Goal: Browse casually: Explore the website without a specific task or goal

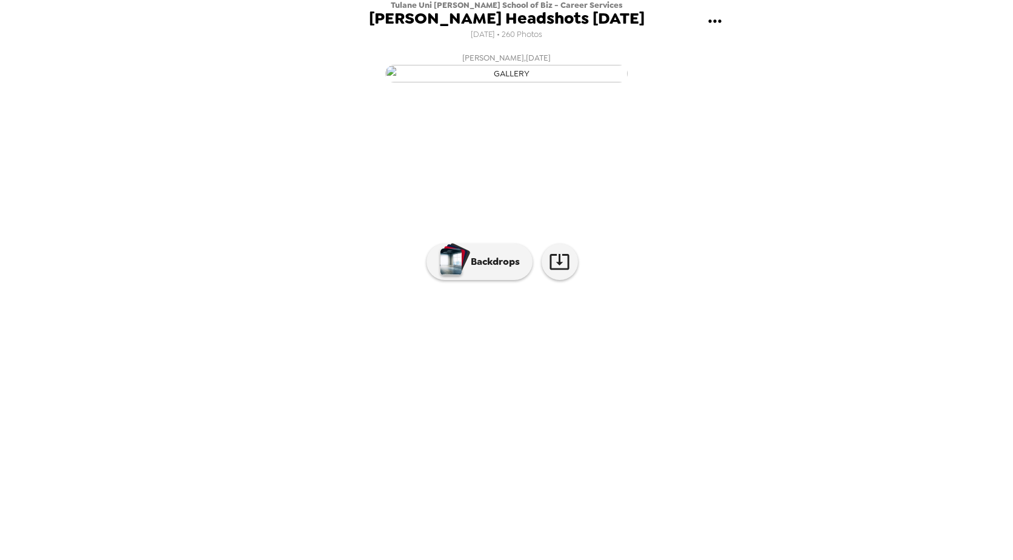
click at [579, 383] on img at bounding box center [605, 351] width 92 height 63
click at [590, 383] on img at bounding box center [605, 351] width 92 height 63
click at [298, 383] on img at bounding box center [310, 351] width 92 height 63
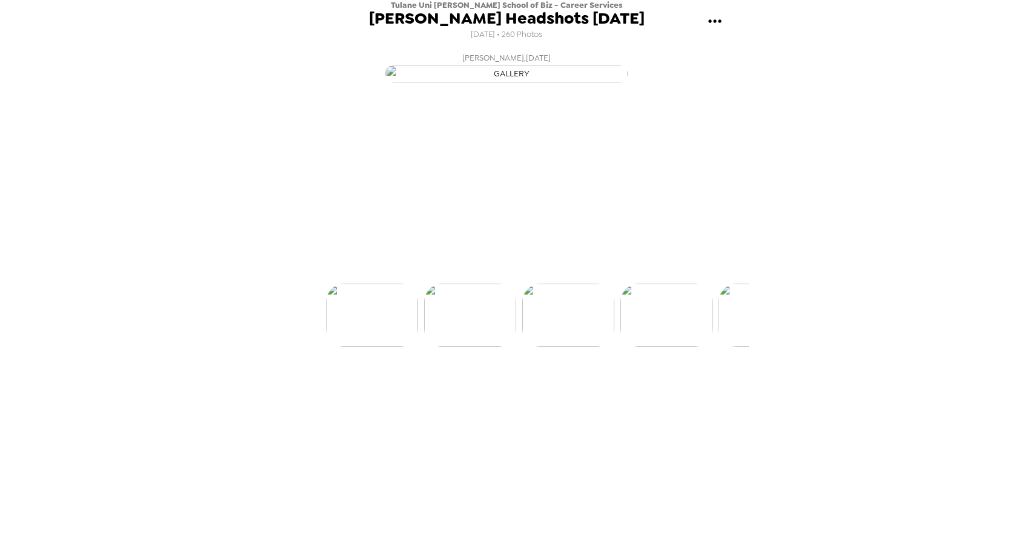
scroll to position [0, 0]
click at [616, 383] on img at bounding box center [605, 351] width 92 height 63
click at [605, 383] on img at bounding box center [605, 351] width 92 height 63
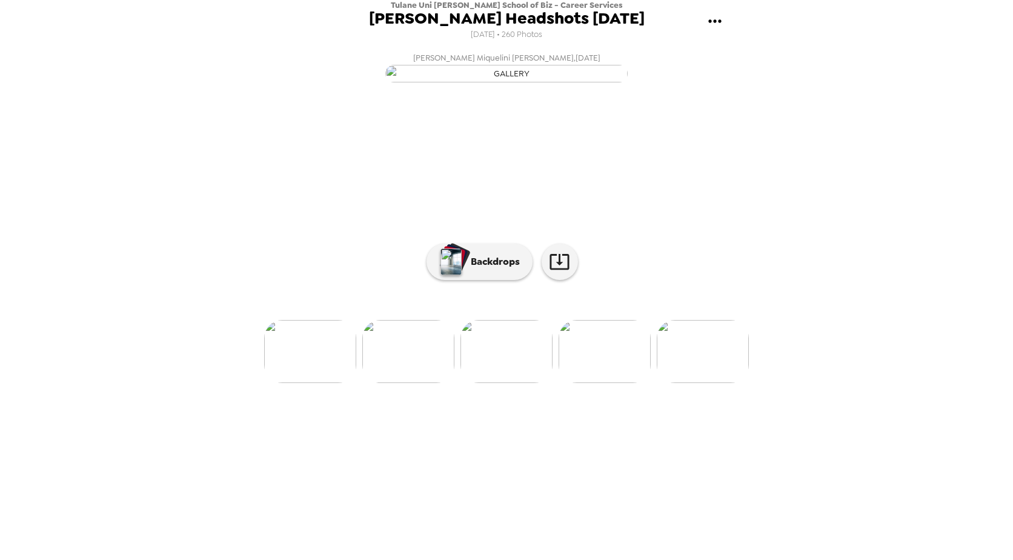
click at [593, 383] on img at bounding box center [605, 351] width 92 height 63
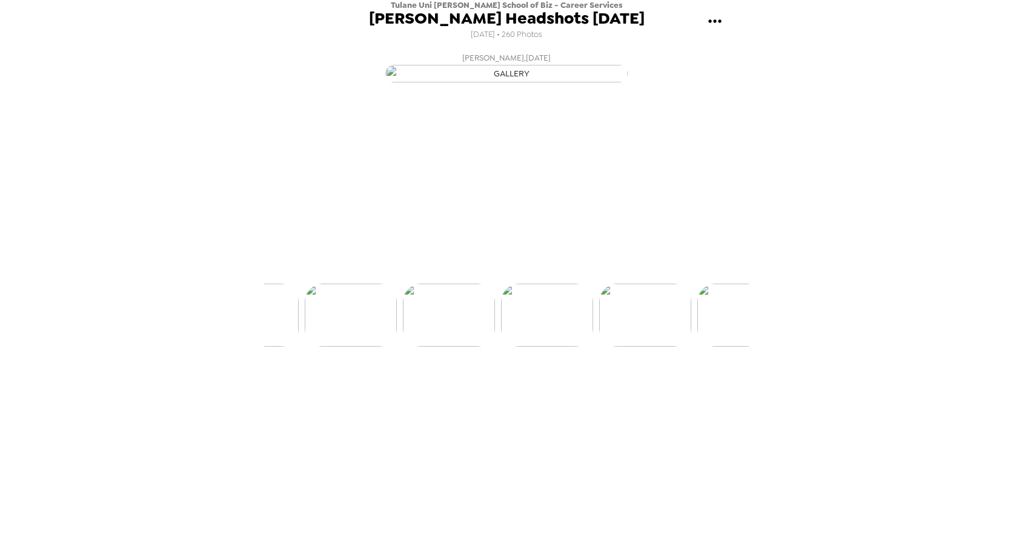
scroll to position [0, 295]
click at [600, 383] on img at bounding box center [605, 351] width 92 height 63
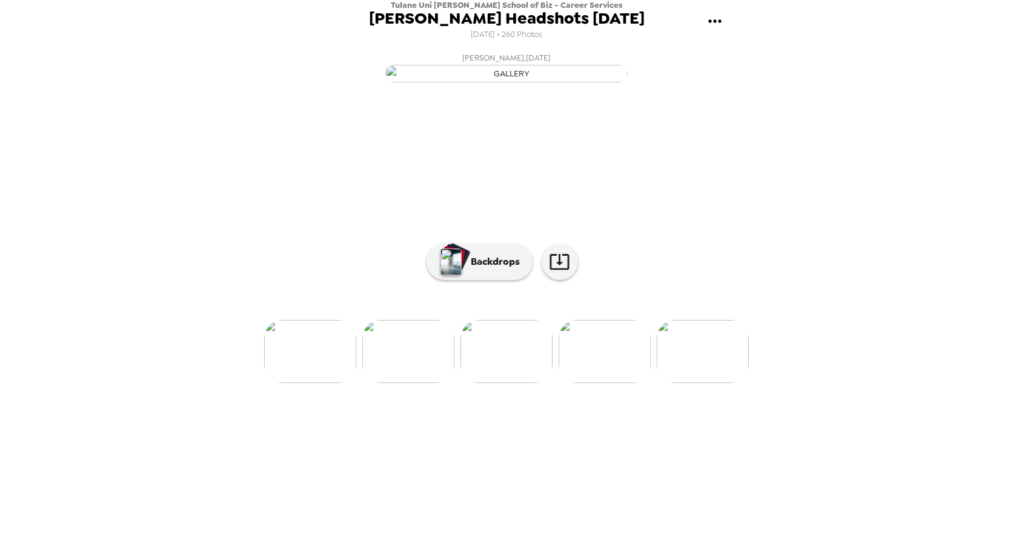
click at [610, 383] on img at bounding box center [605, 351] width 92 height 63
click at [600, 383] on img at bounding box center [605, 351] width 92 height 63
click at [621, 383] on img at bounding box center [605, 351] width 92 height 63
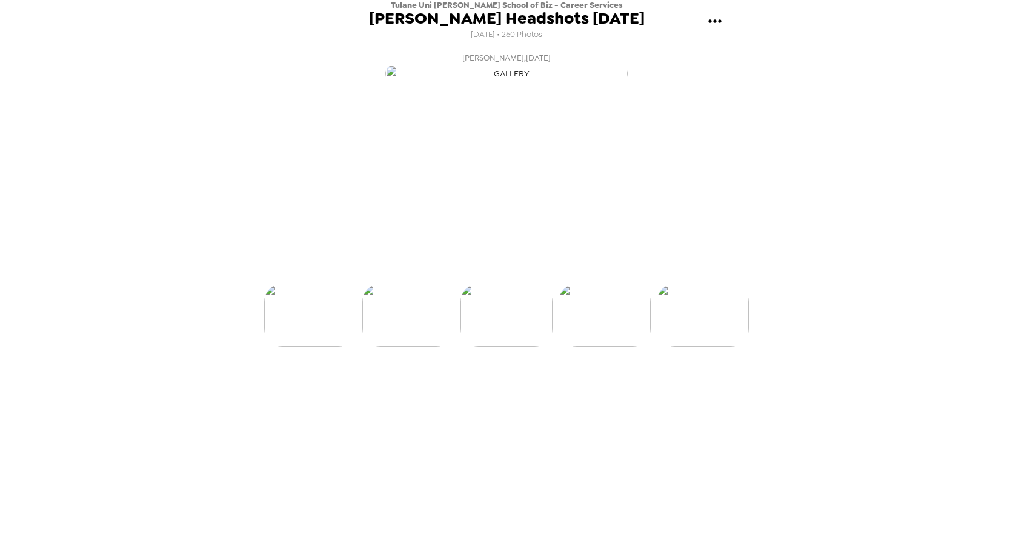
scroll to position [0, 785]
click at [619, 383] on img at bounding box center [605, 351] width 92 height 63
click at [620, 383] on img at bounding box center [605, 351] width 92 height 63
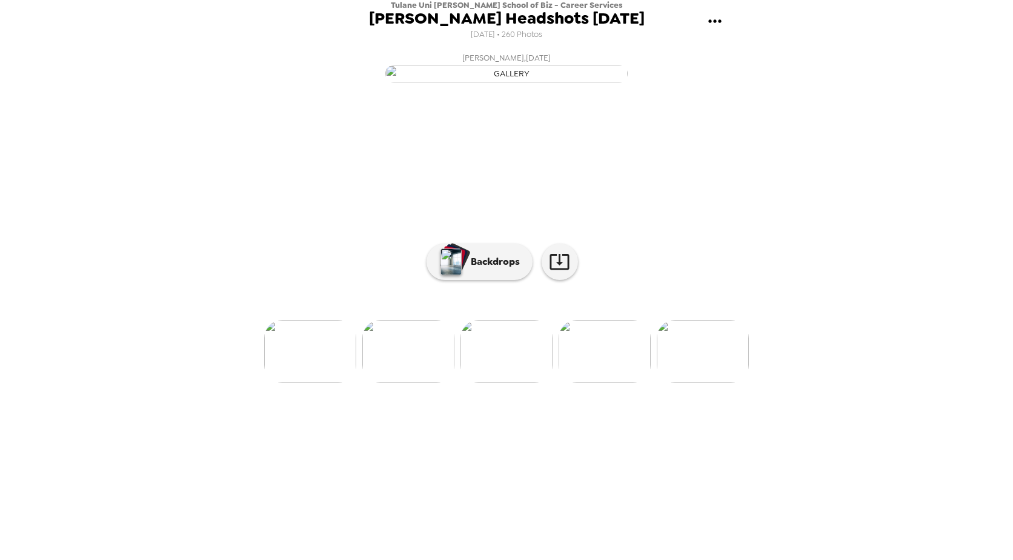
click at [630, 383] on img at bounding box center [605, 351] width 92 height 63
click at [588, 383] on img at bounding box center [605, 351] width 92 height 63
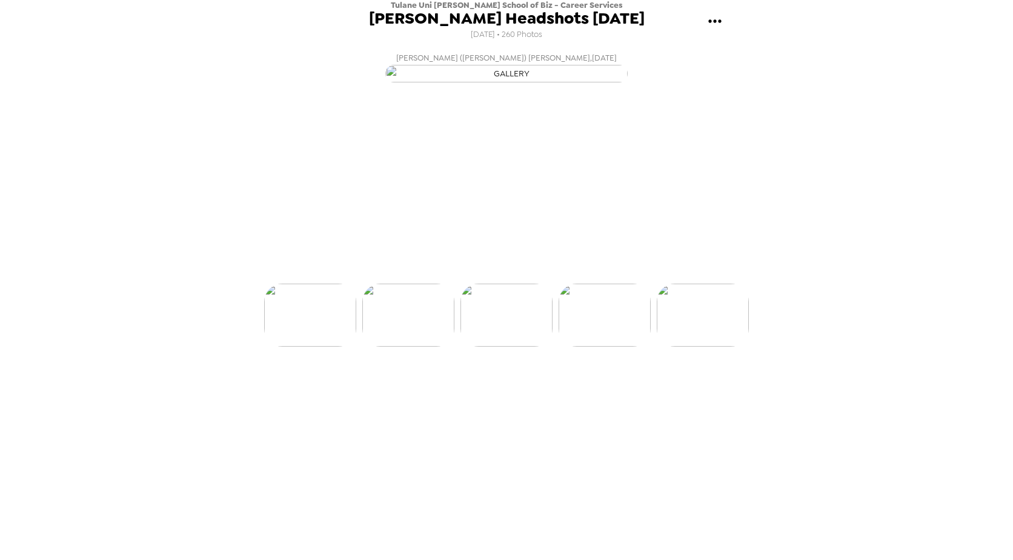
scroll to position [0, 1178]
click at [632, 383] on img at bounding box center [605, 351] width 92 height 63
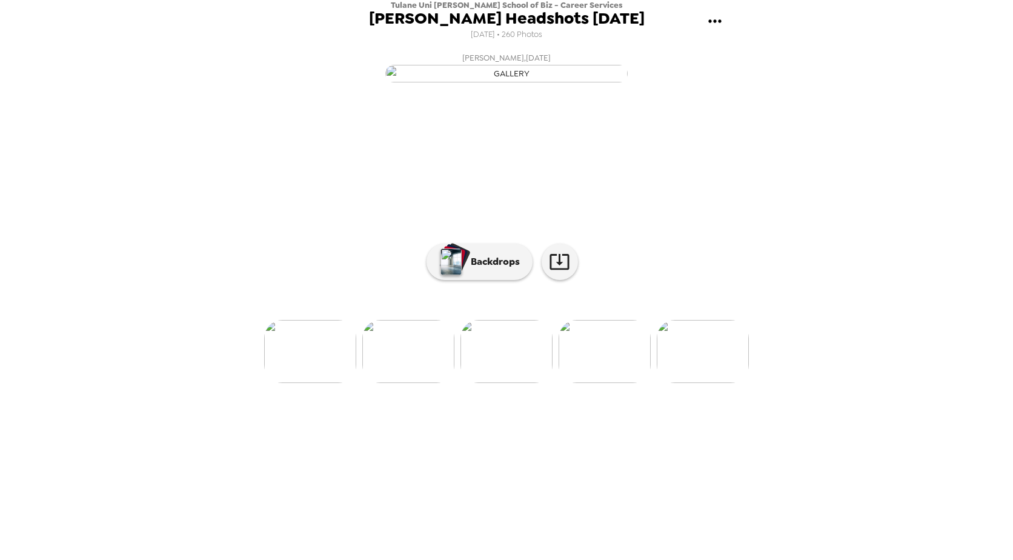
click at [621, 383] on img at bounding box center [605, 351] width 92 height 63
